Goal: Check status: Check status

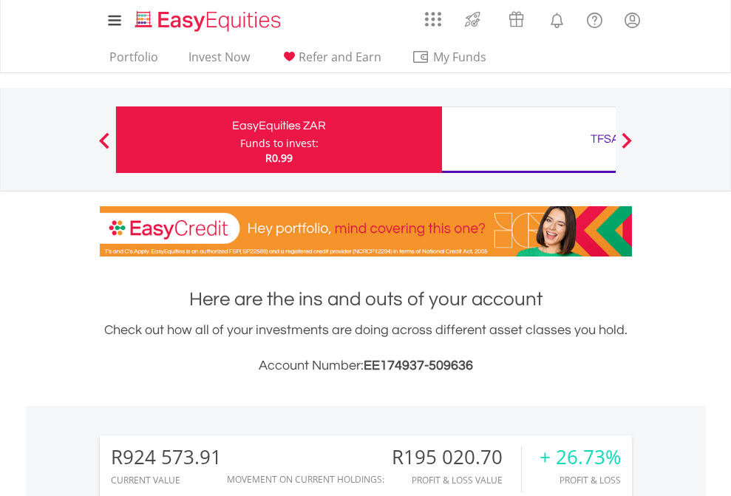
scroll to position [142, 232]
click at [240, 140] on div "Funds to invest:" at bounding box center [279, 143] width 78 height 15
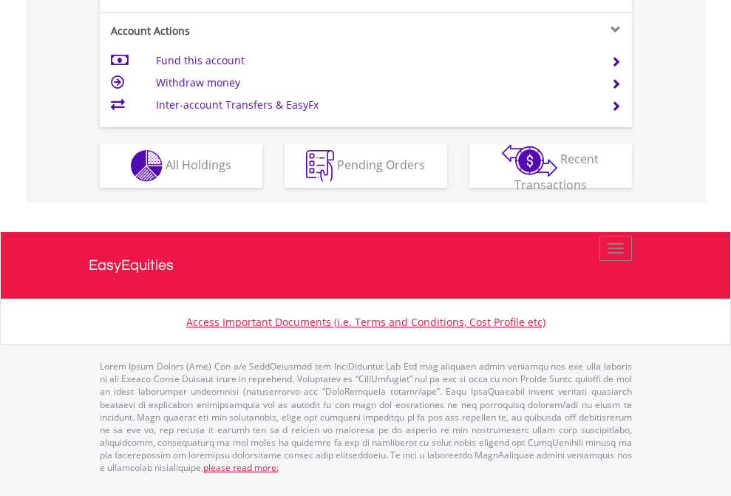
scroll to position [1386, 0]
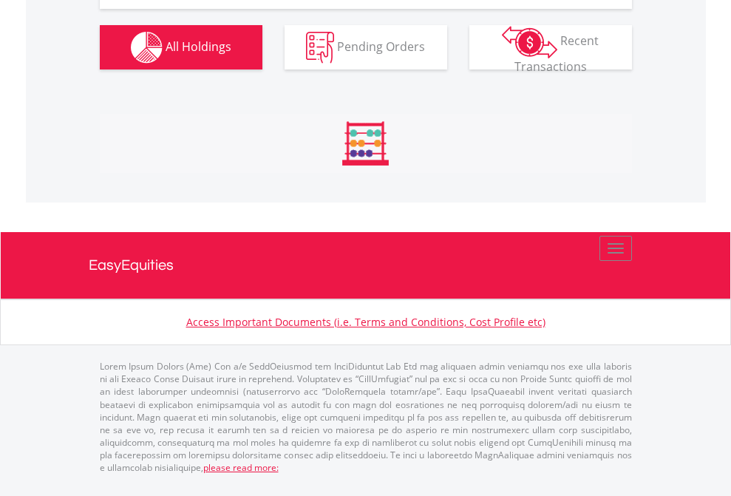
scroll to position [1731, 0]
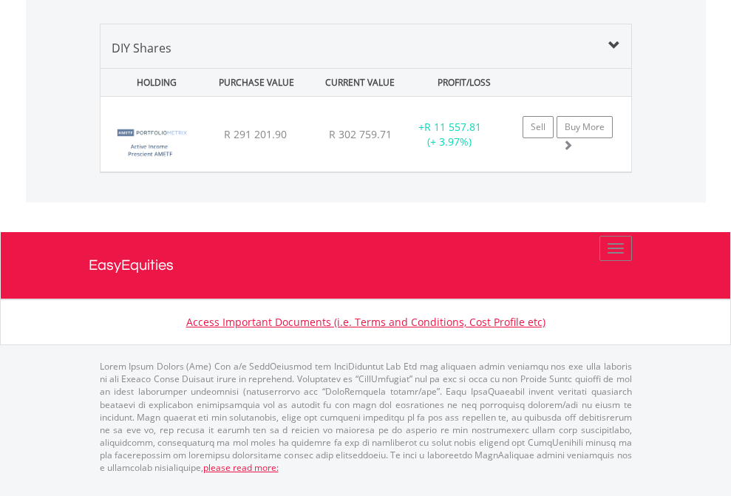
scroll to position [1428, 0]
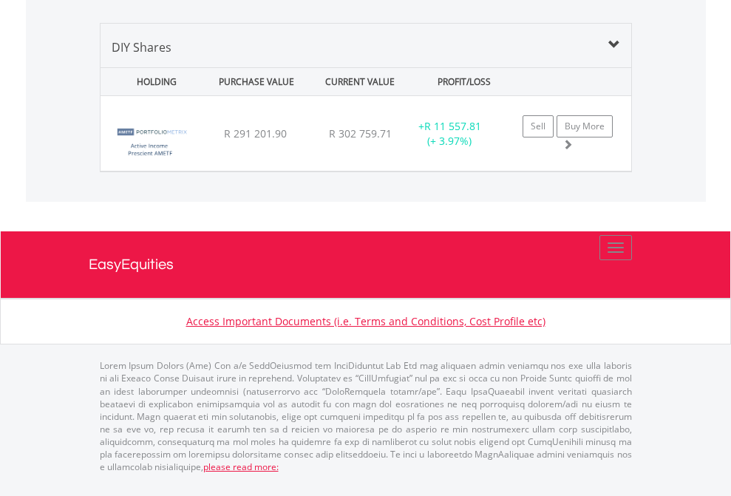
scroll to position [106, 0]
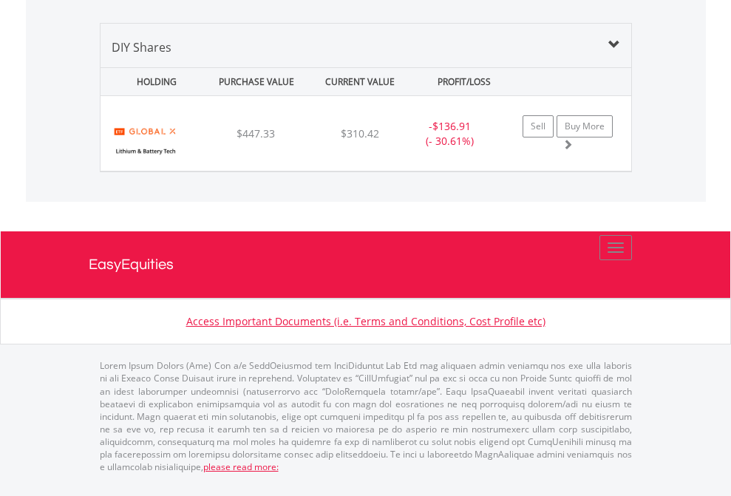
scroll to position [142, 232]
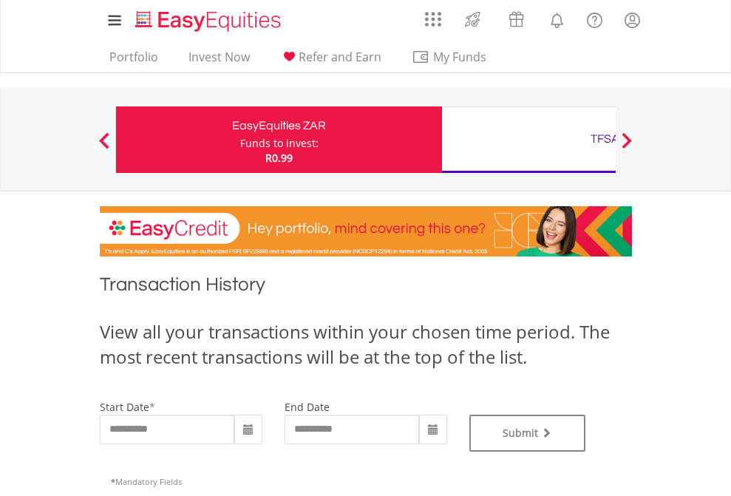
type input "**********"
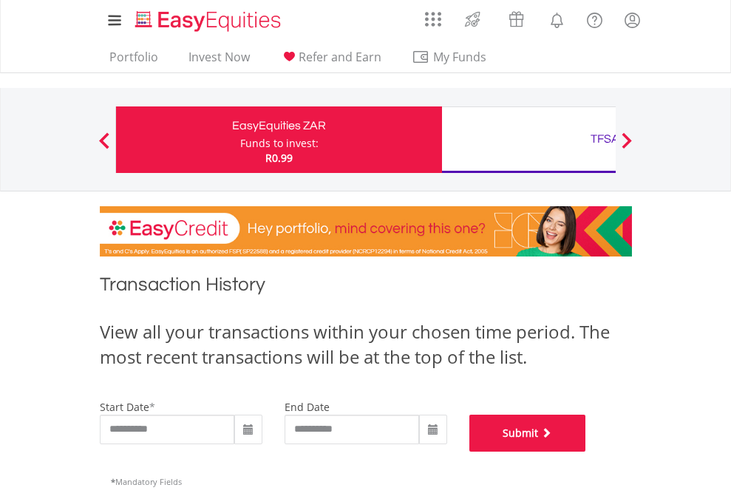
click at [586, 451] on button "Submit" at bounding box center [527, 432] width 117 height 37
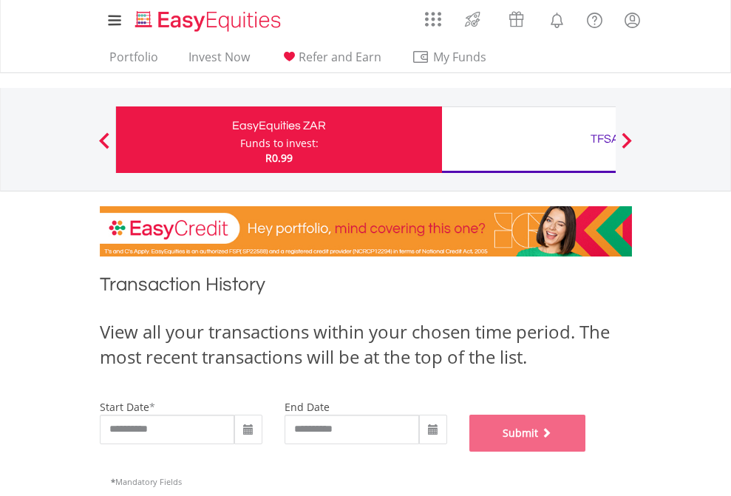
scroll to position [599, 0]
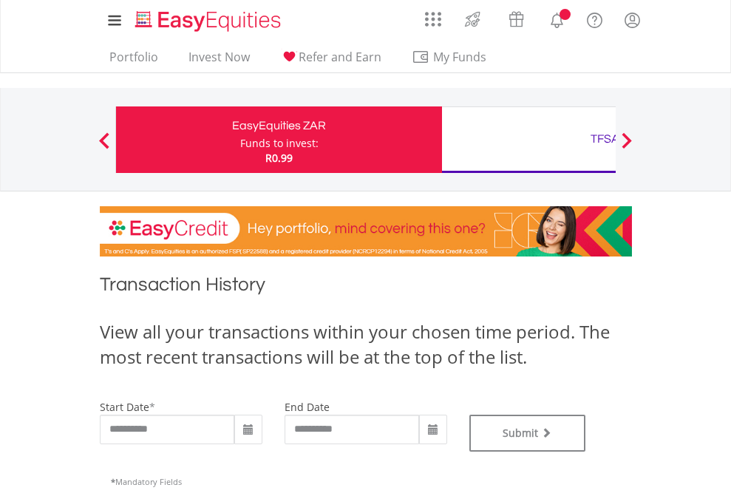
click at [528, 140] on div "TFSA" at bounding box center [605, 139] width 308 height 21
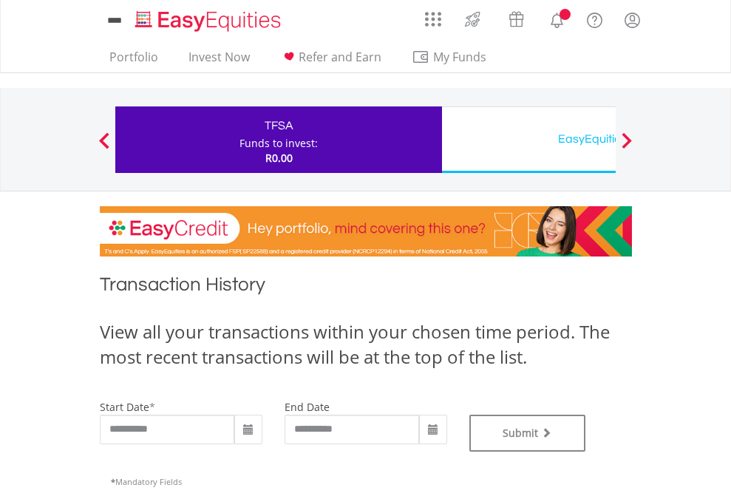
type input "**********"
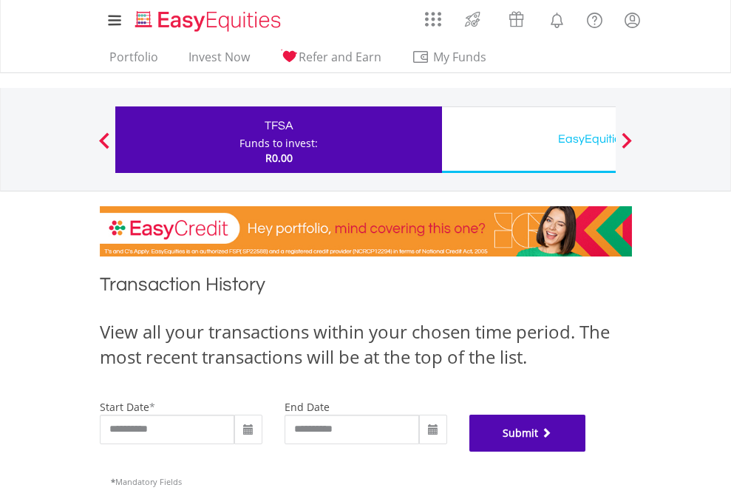
click at [586, 451] on button "Submit" at bounding box center [527, 432] width 117 height 37
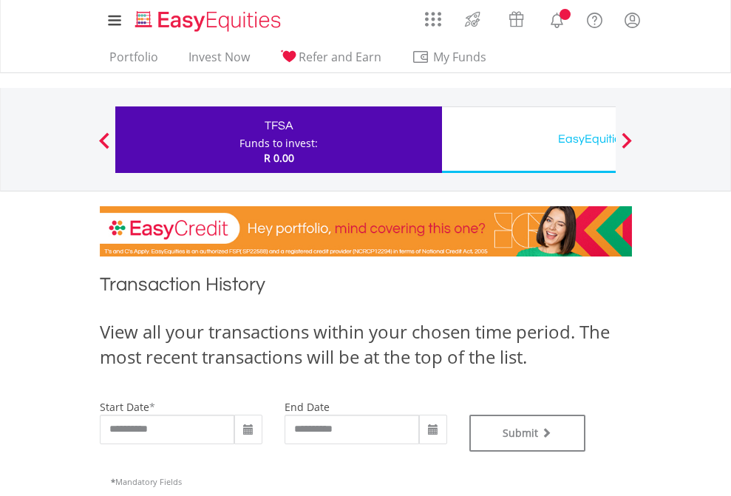
click at [528, 140] on div "EasyEquities USD" at bounding box center [605, 139] width 308 height 21
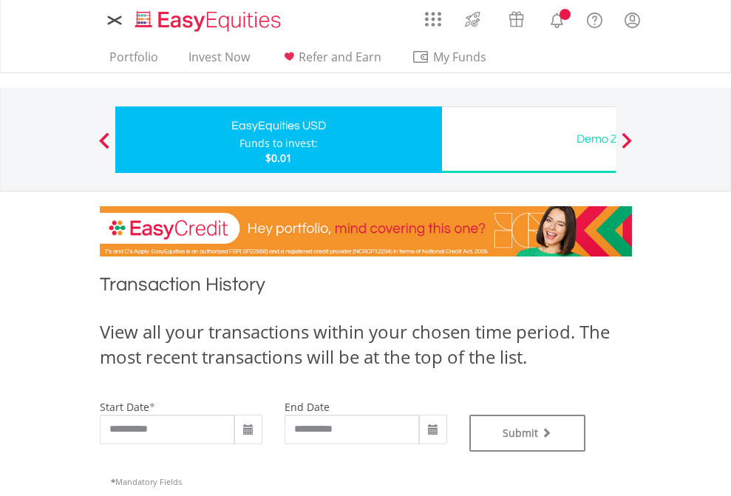
type input "**********"
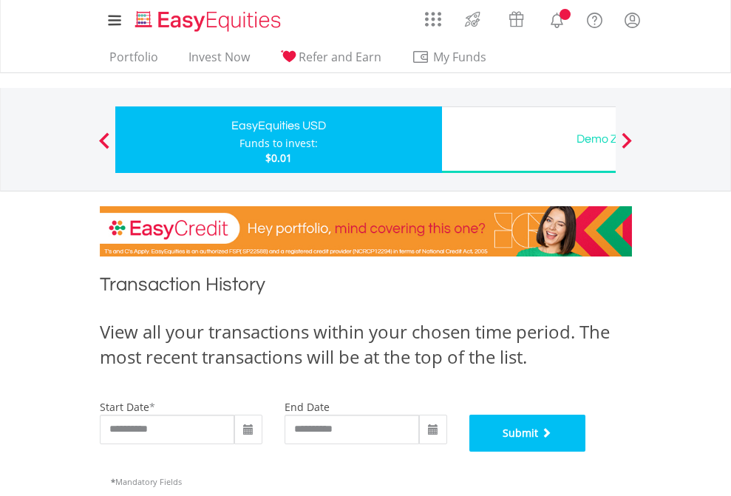
click at [586, 451] on button "Submit" at bounding box center [527, 432] width 117 height 37
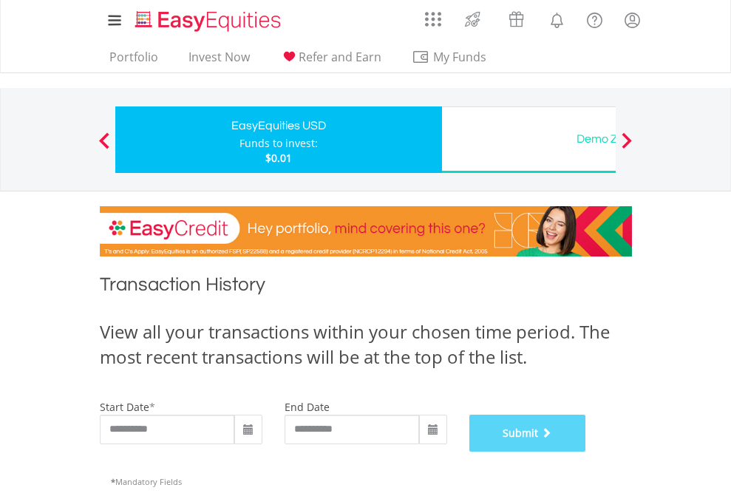
scroll to position [599, 0]
